Goal: Navigation & Orientation: Find specific page/section

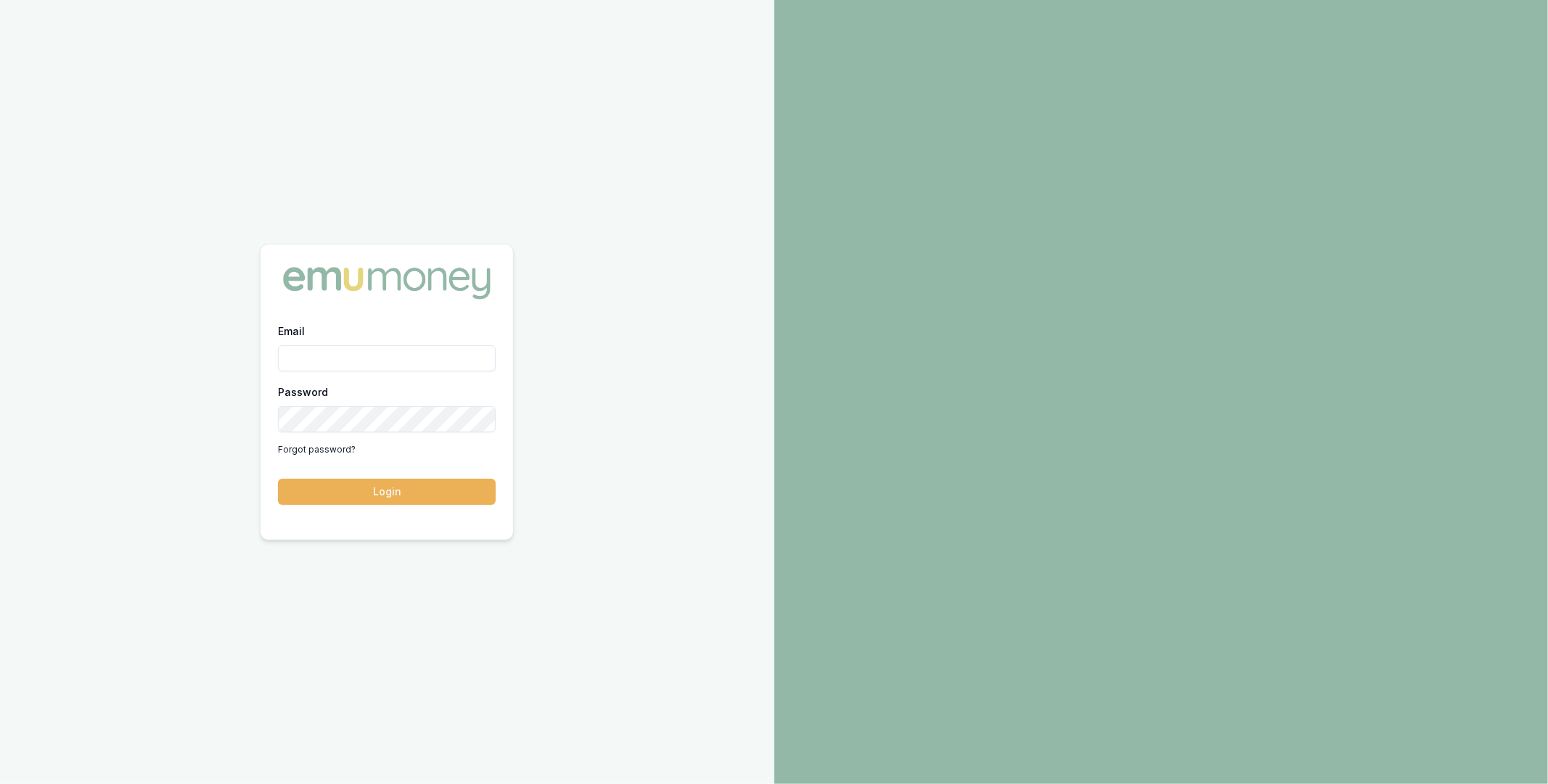
click at [402, 359] on input "Email" at bounding box center [387, 358] width 218 height 26
type input "m@emumoney.com.au"
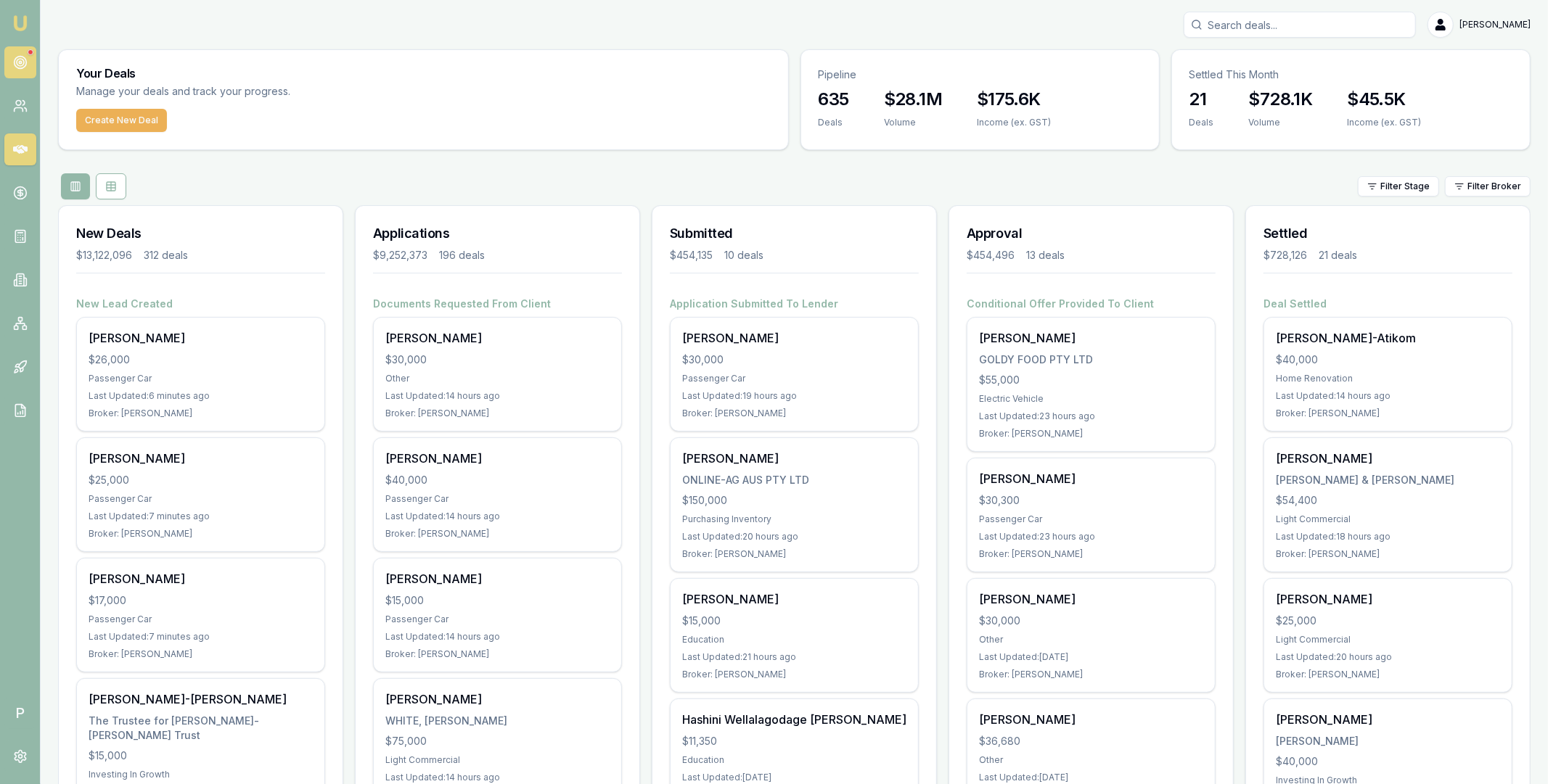
click at [20, 67] on circle at bounding box center [20, 63] width 13 height 13
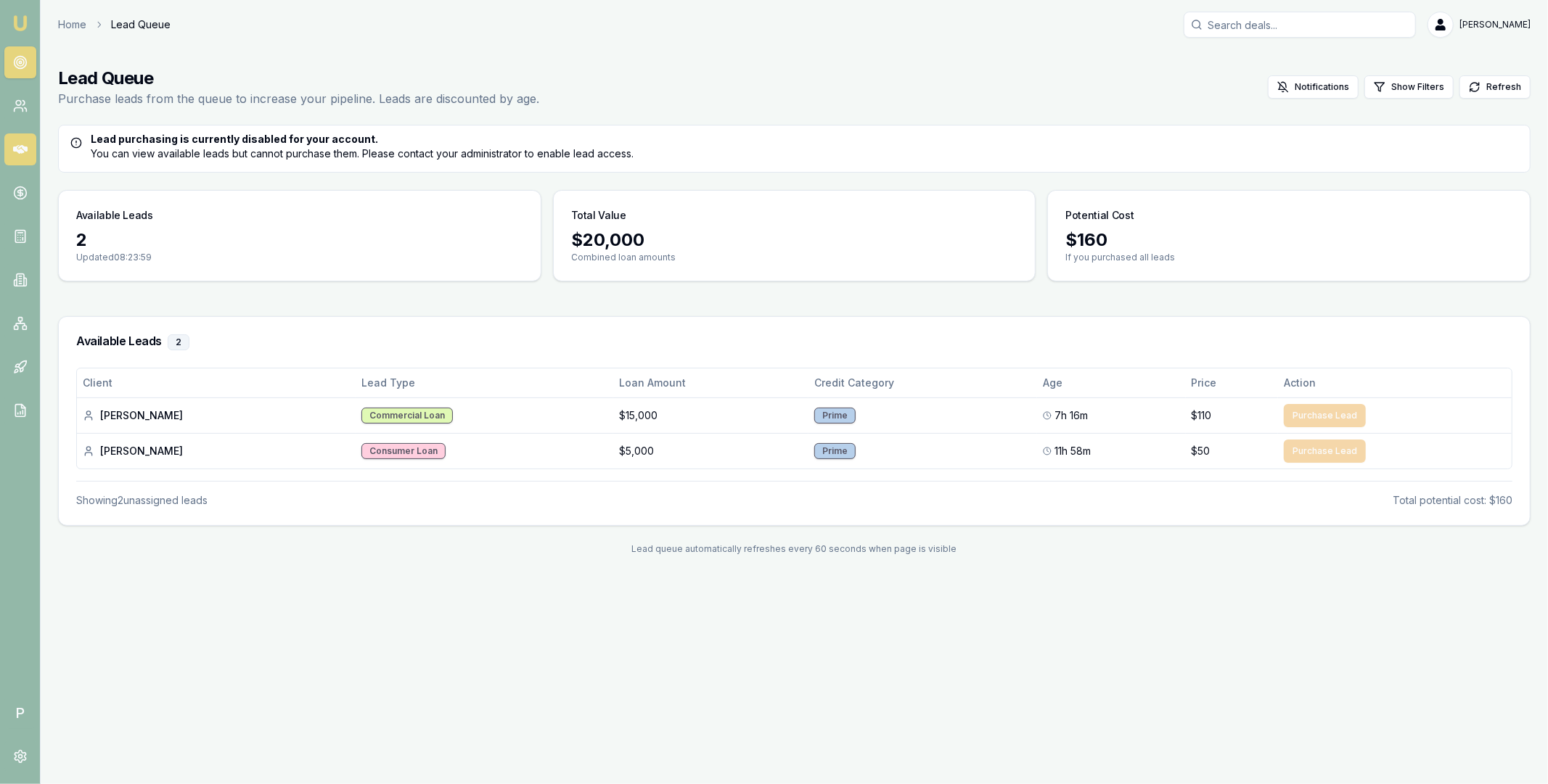
click at [23, 148] on icon at bounding box center [20, 150] width 15 height 9
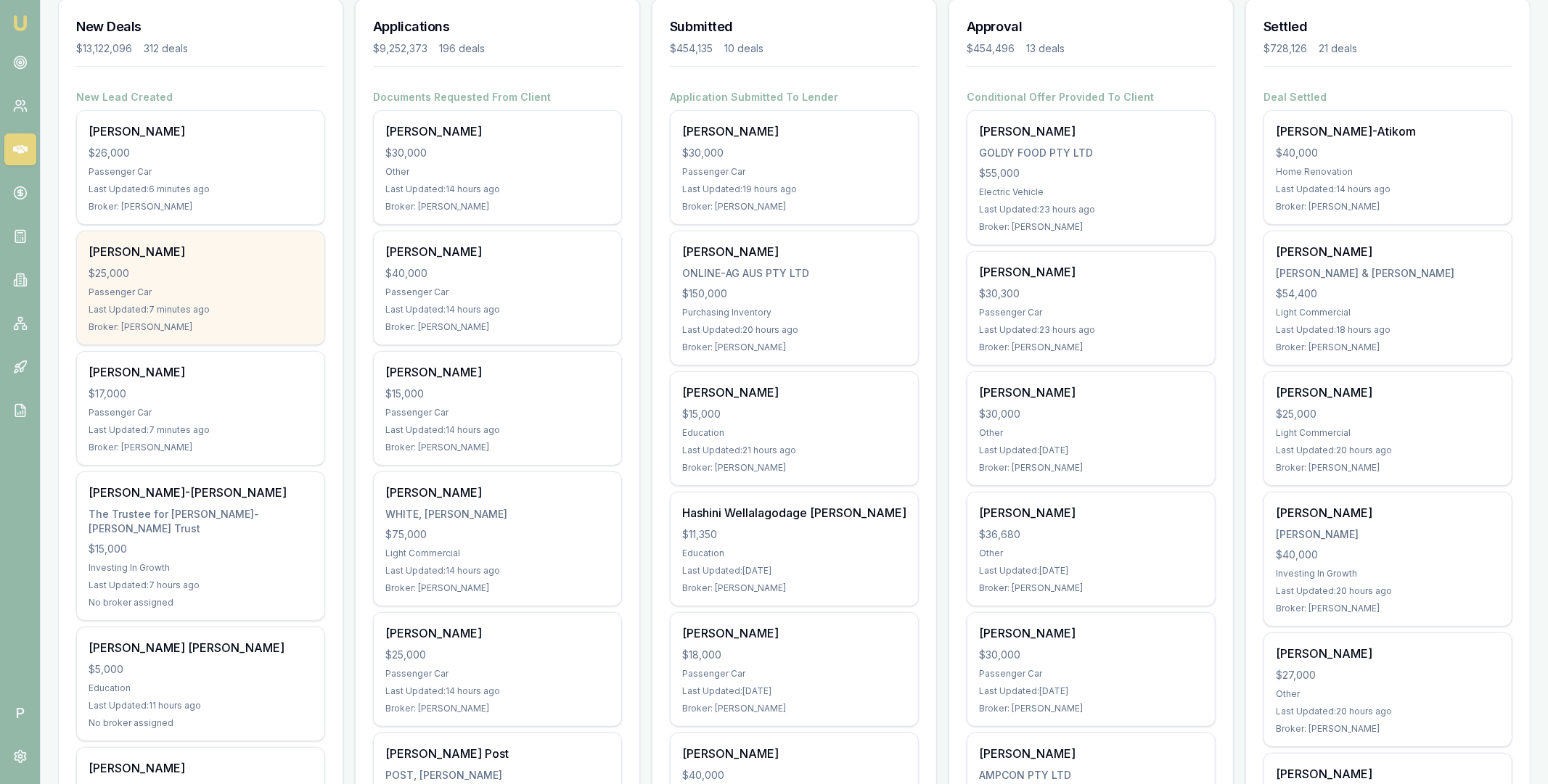
scroll to position [282, 0]
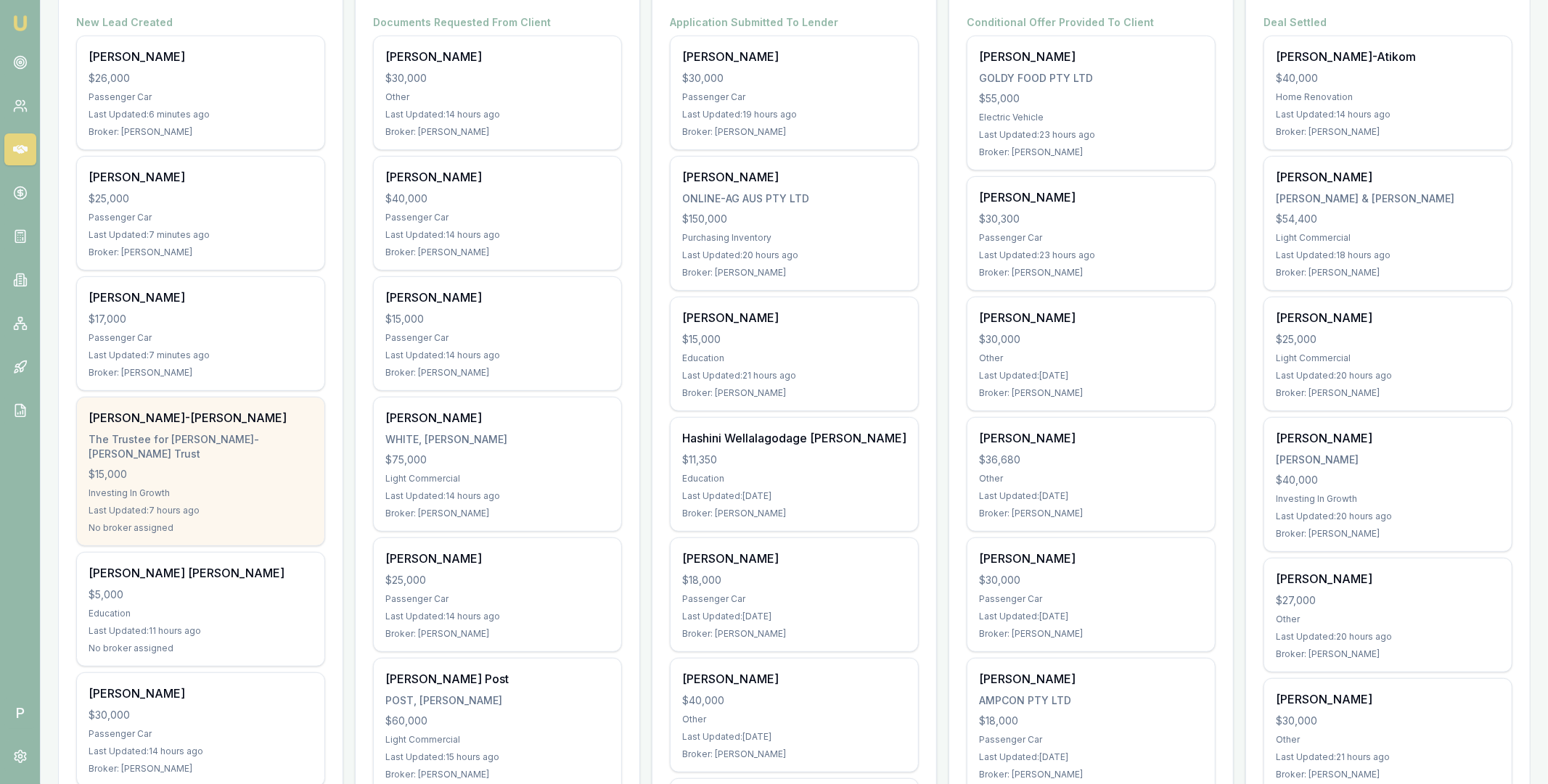
click at [218, 468] on div "$15,000" at bounding box center [201, 475] width 224 height 15
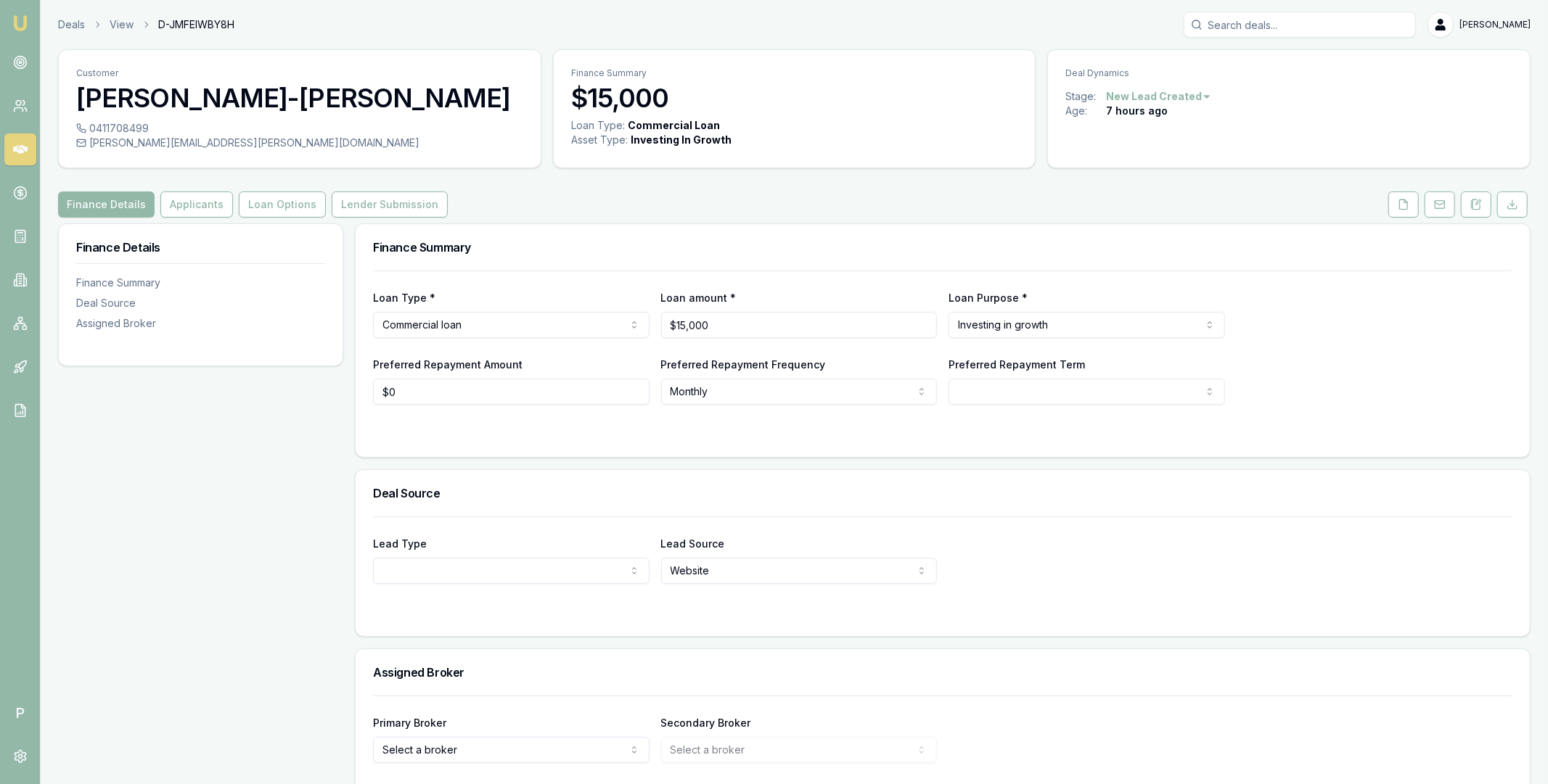
scroll to position [58, 0]
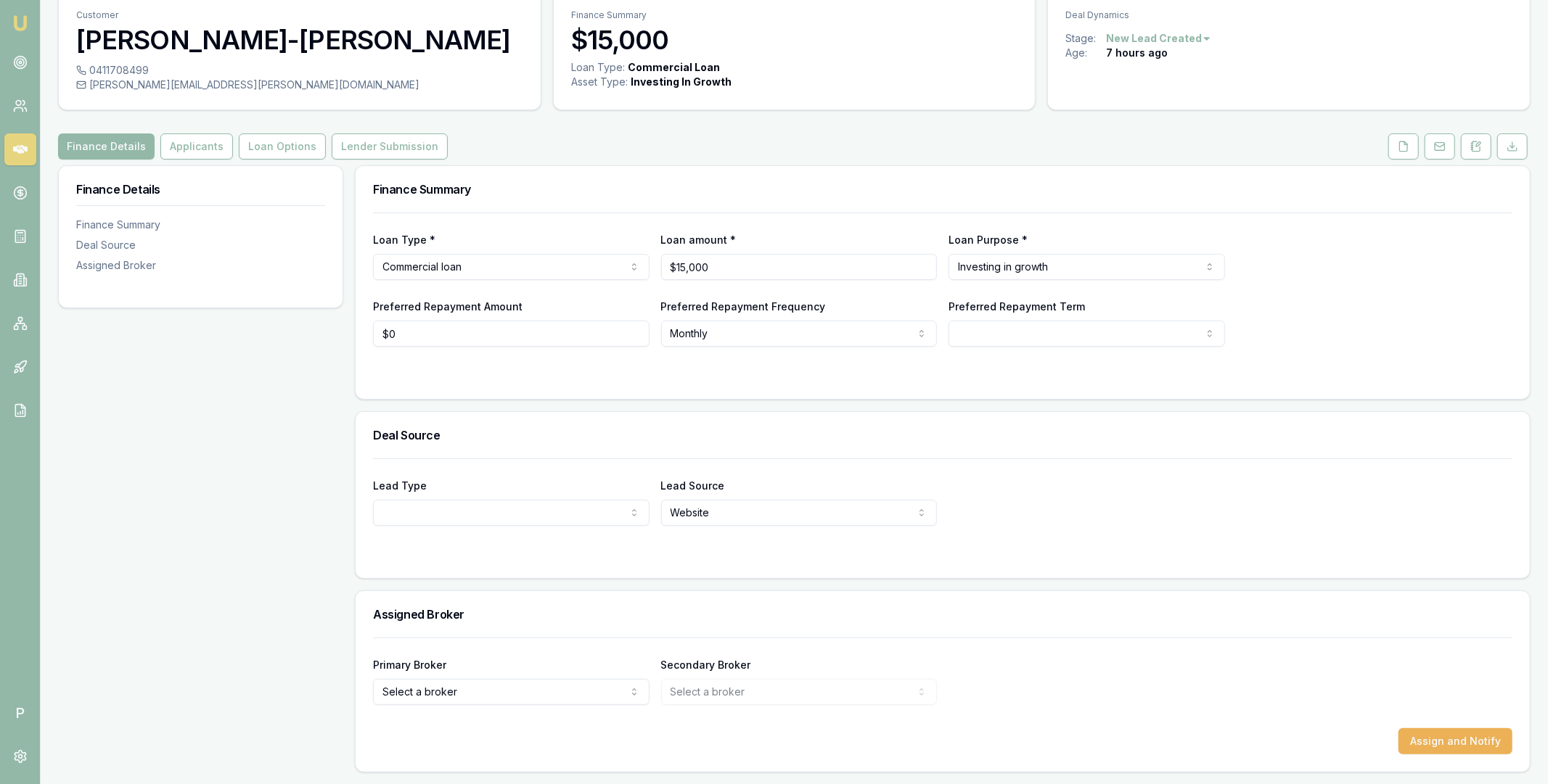
click at [526, 513] on html "Emu Broker P Deals View D-JMFEIWBY8H [PERSON_NAME] Toggle Menu Customer [PERSON…" at bounding box center [774, 334] width 1548 height 784
click at [730, 573] on html "Emu Broker P Deals View D-JMFEIWBY8H [PERSON_NAME] Toggle Menu Customer [PERSON…" at bounding box center [774, 334] width 1548 height 784
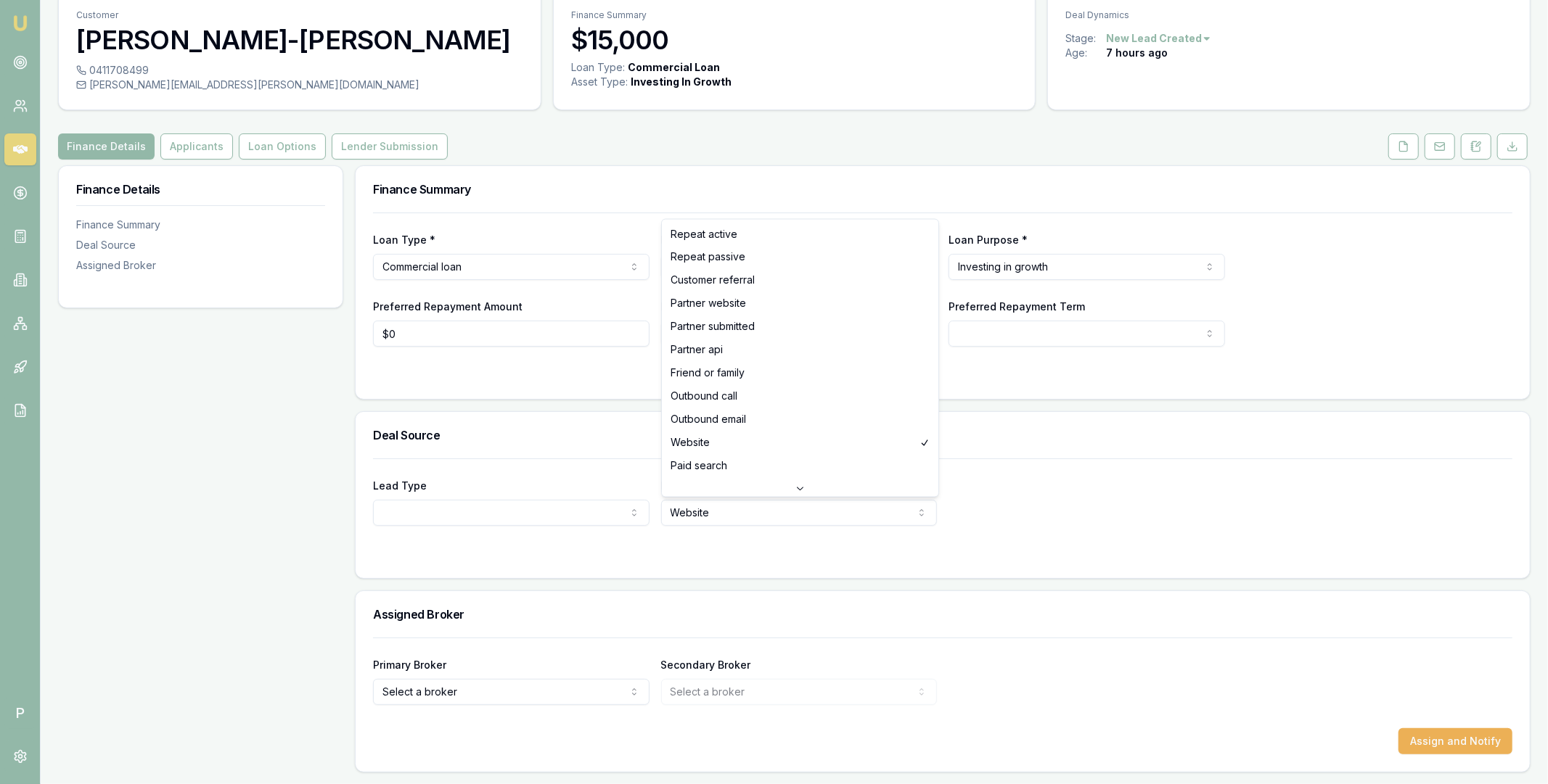
click at [738, 525] on html "Emu Broker P Deals View D-JMFEIWBY8H [PERSON_NAME] Toggle Menu Customer [PERSON…" at bounding box center [774, 334] width 1548 height 784
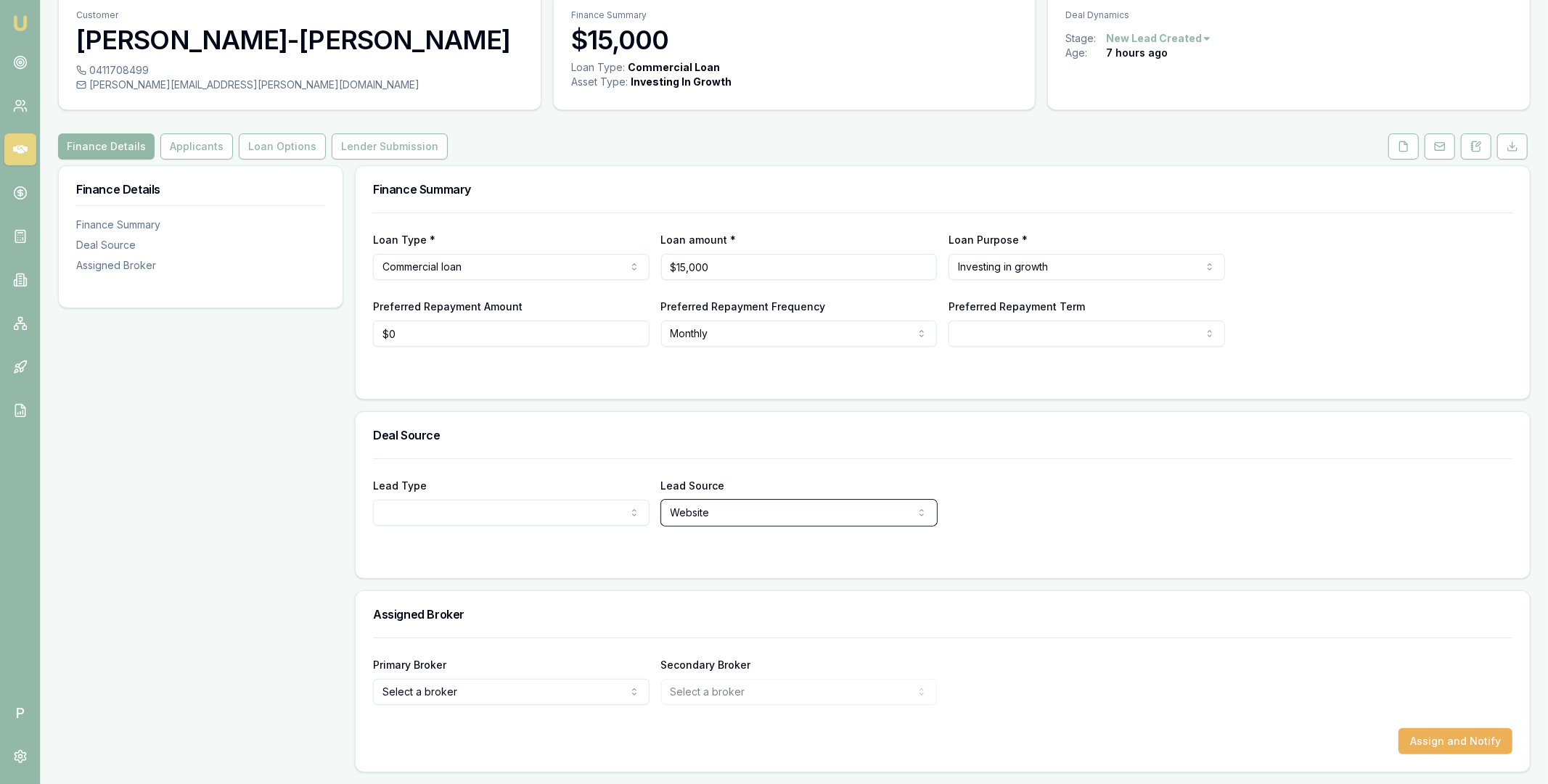
click at [325, 533] on html "Emu Broker P Deals View D-JMFEIWBY8H [PERSON_NAME] Toggle Menu Customer [PERSON…" at bounding box center [774, 334] width 1548 height 784
click at [325, 533] on div "Finance Details Finance Summary Deal Source Assigned Broker" at bounding box center [201, 469] width 285 height 607
